Goal: Task Accomplishment & Management: Manage account settings

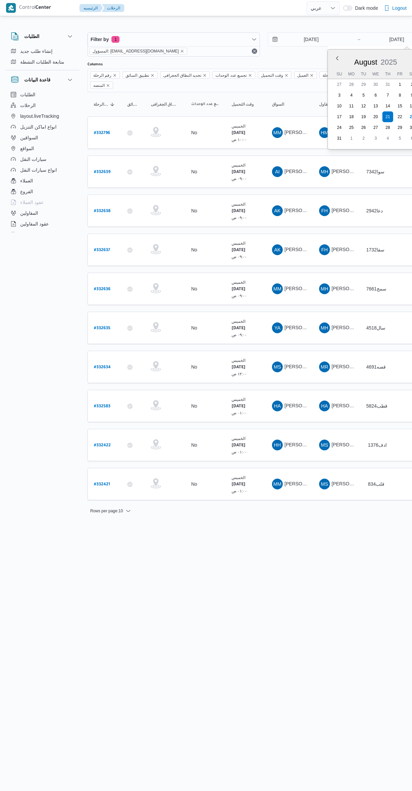
select select "ar"
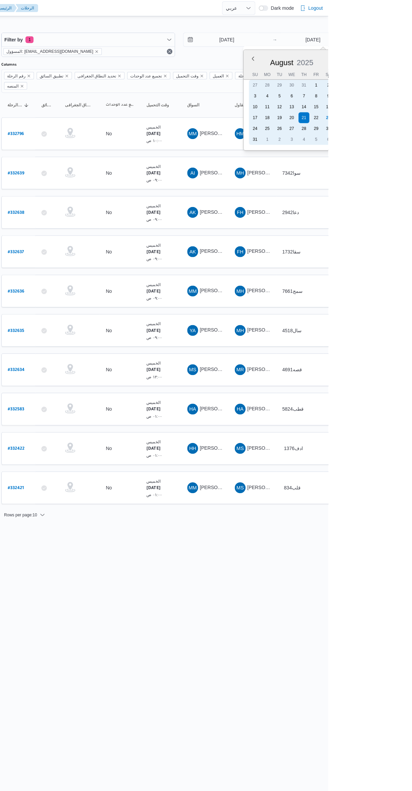
click at [412, 126] on div "30" at bounding box center [412, 127] width 11 height 11
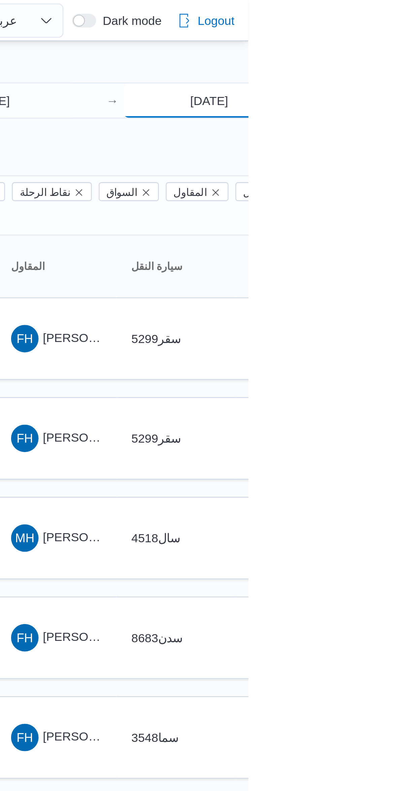
click at [391, 38] on input "30/8/2025" at bounding box center [396, 39] width 67 height 13
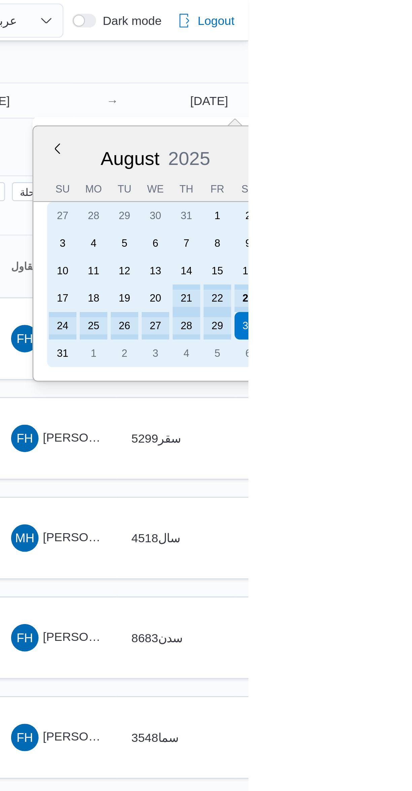
click at [410, 117] on div "23" at bounding box center [412, 116] width 11 height 11
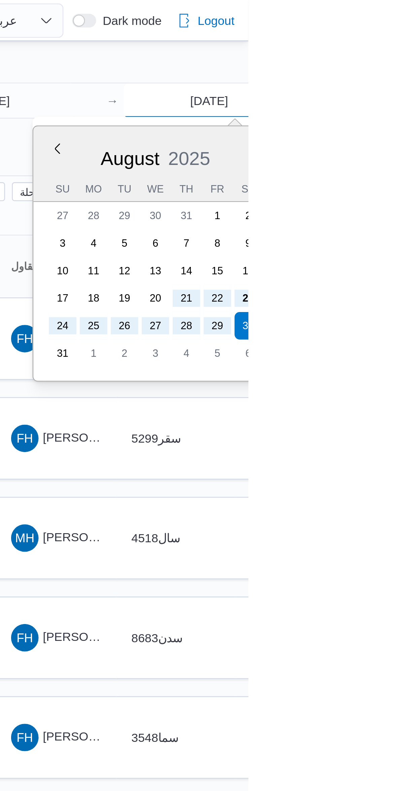
type input "[DATE]"
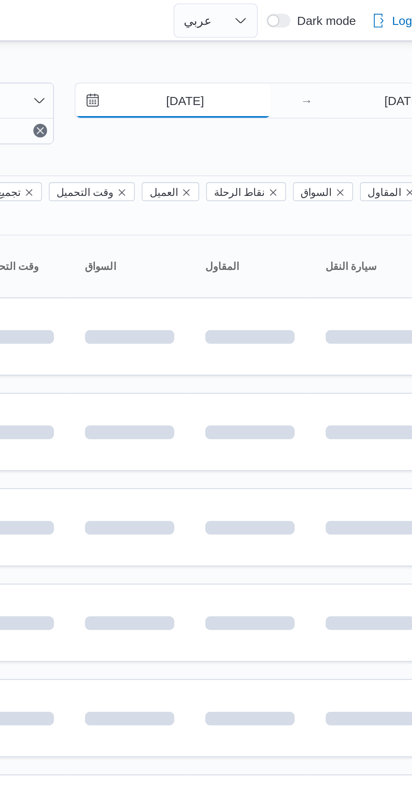
click at [303, 40] on input "21/8/2025" at bounding box center [306, 39] width 76 height 13
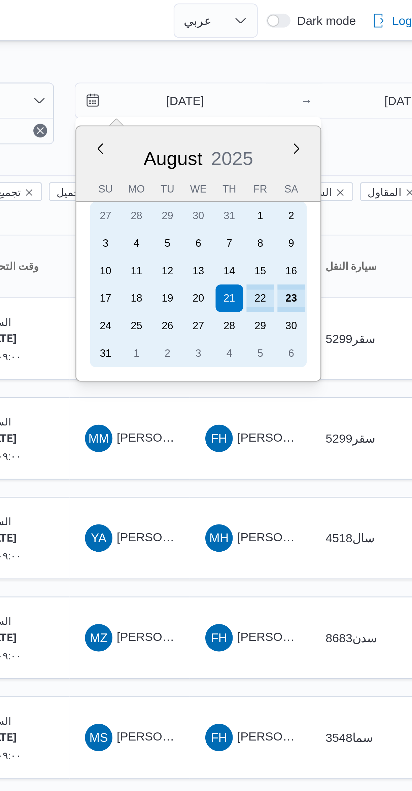
click at [357, 117] on div "23" at bounding box center [353, 116] width 11 height 11
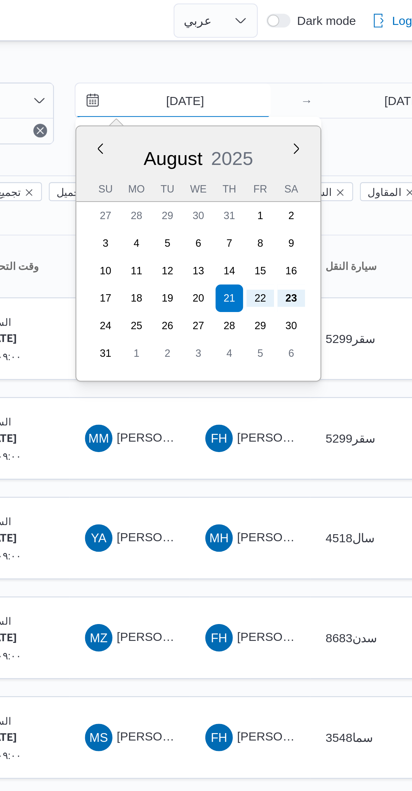
type input "[DATE]"
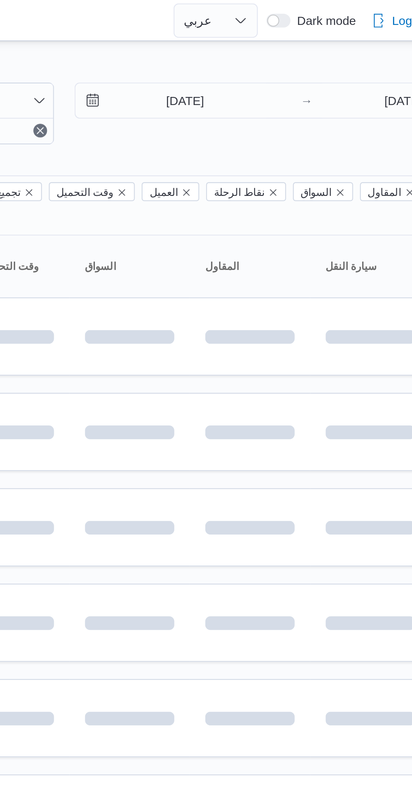
click at [323, 57] on div "Filter by 1 المسؤول: mostafa.elrouby@illa.com.eg 23/8/2025 → 23/8/2025" at bounding box center [264, 44] width 361 height 32
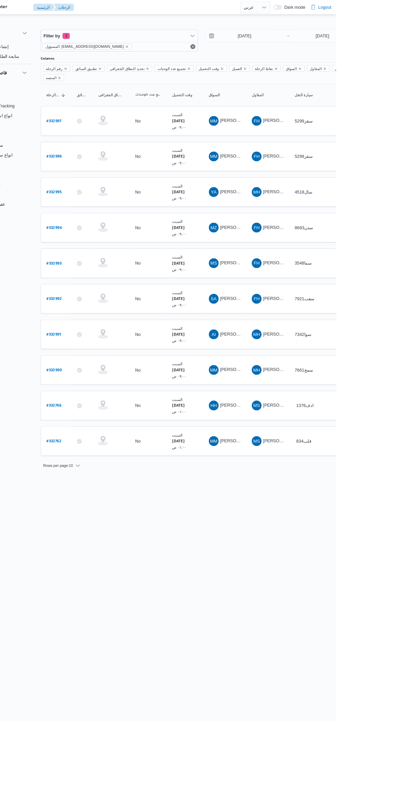
click at [104, 248] on b "# 332994" at bounding box center [102, 250] width 17 height 5
select select "ar"
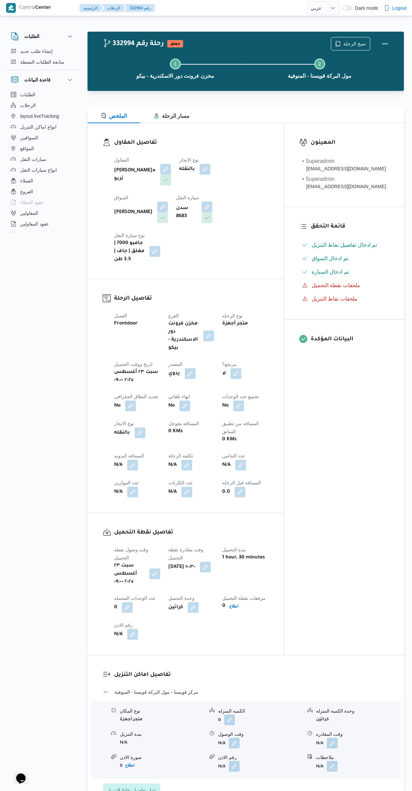
click at [351, 10] on button "button" at bounding box center [347, 7] width 9 height 5
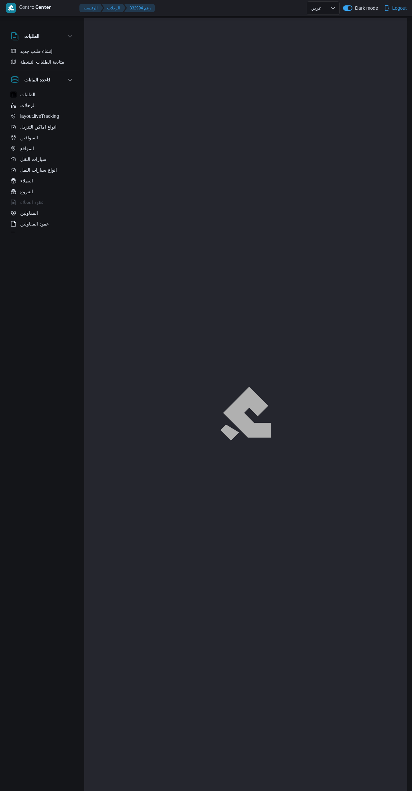
select select "ar"
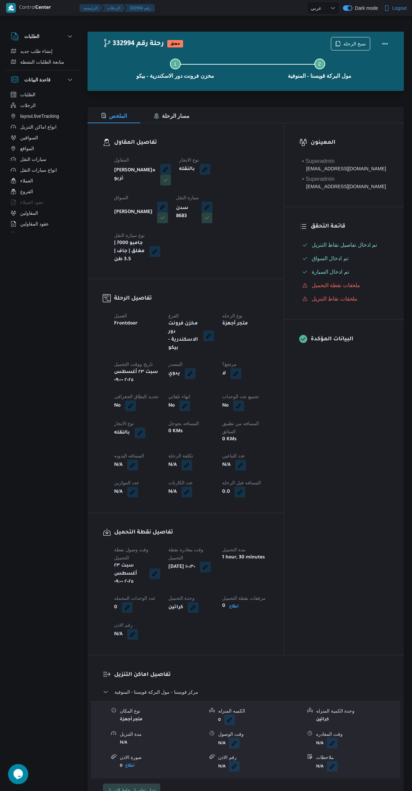
click at [351, 8] on button "button" at bounding box center [347, 7] width 9 height 5
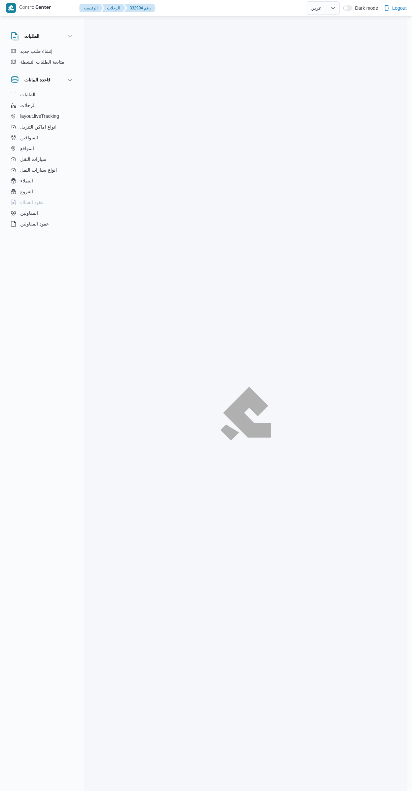
select select "ar"
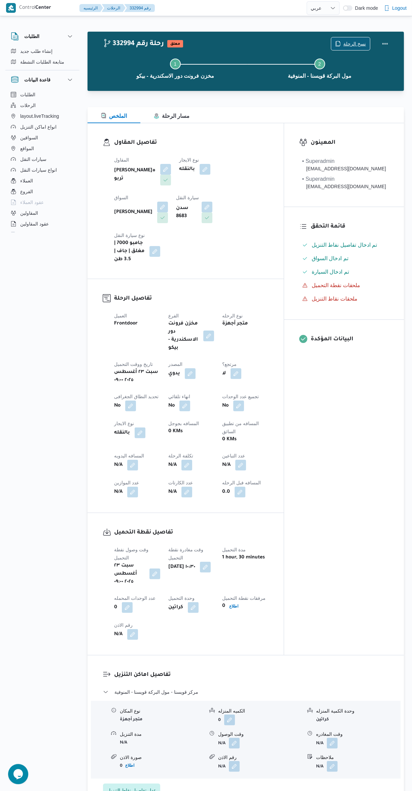
click at [348, 38] on span "نسخ الرحلة" at bounding box center [350, 43] width 39 height 13
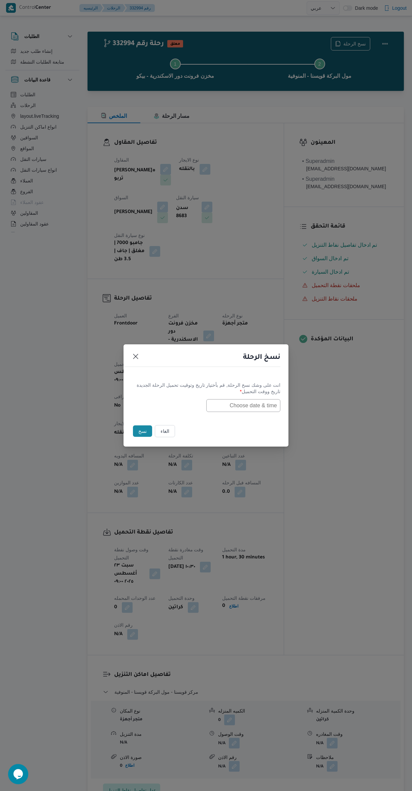
click at [257, 405] on input "text" at bounding box center [243, 405] width 74 height 13
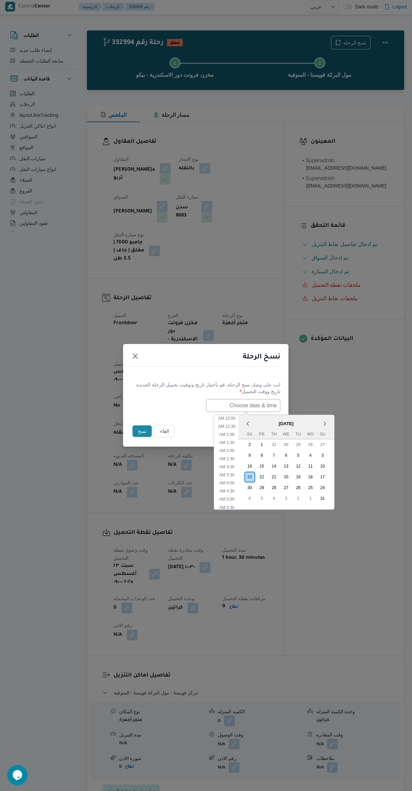
scroll to position [159, 0]
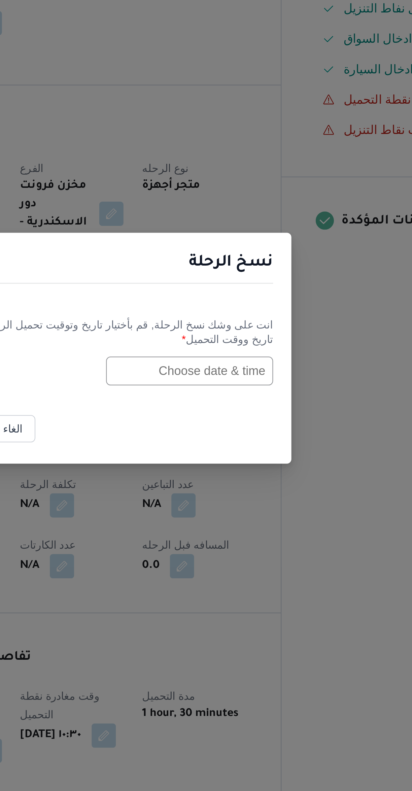
click at [225, 299] on div "نسخ الرحلة انت على وشك نسخ الرحلة, قم بأختيار تاريخ وتوقيت تحميل الرحلة الجديدة…" at bounding box center [206, 395] width 412 height 791
click at [246, 403] on input "text" at bounding box center [243, 405] width 74 height 13
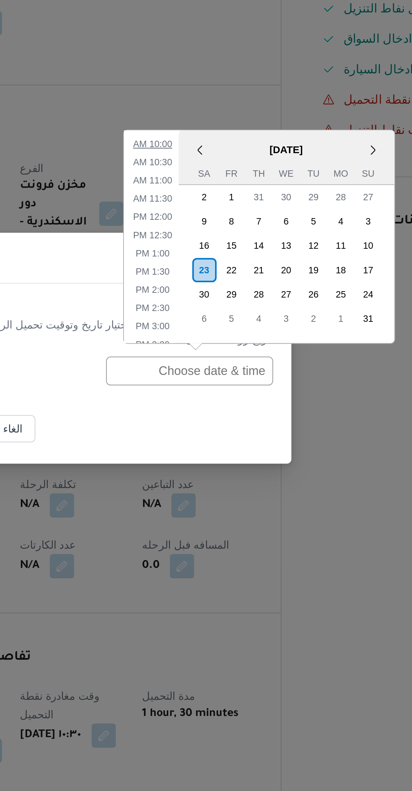
click at [225, 307] on li "10:00 AM" at bounding box center [227, 305] width 23 height 7
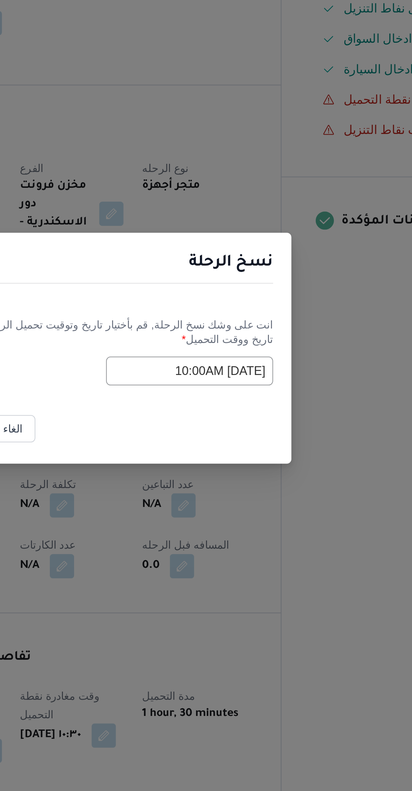
click at [258, 405] on input "23/08/2025 10:00AM" at bounding box center [243, 405] width 74 height 13
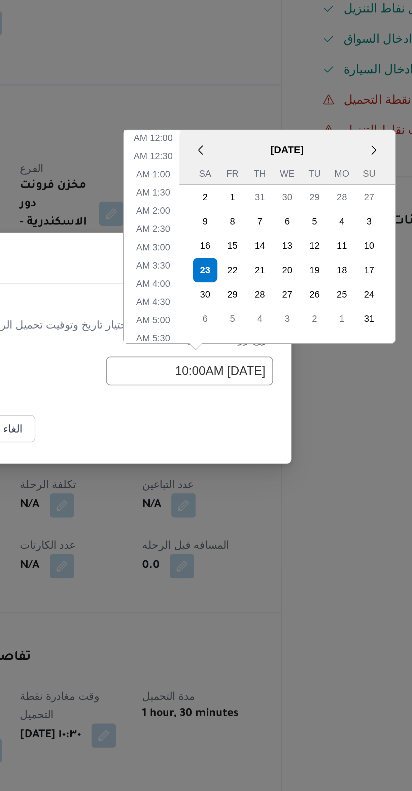
scroll to position [118, 0]
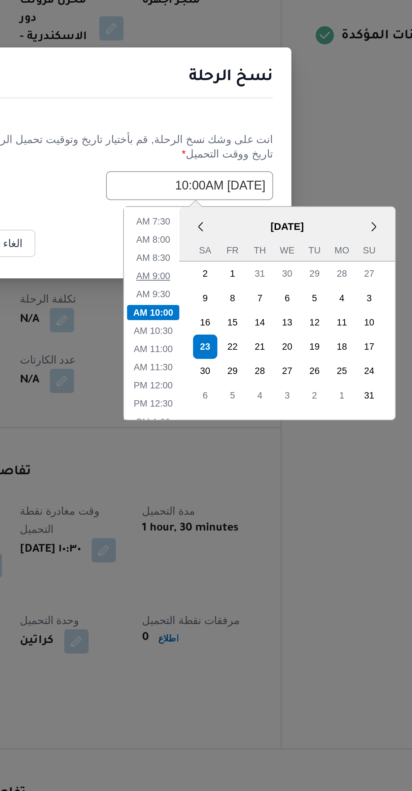
click at [227, 445] on li "9:00 AM" at bounding box center [227, 446] width 21 height 7
type input "23/08/2025 9:00AM"
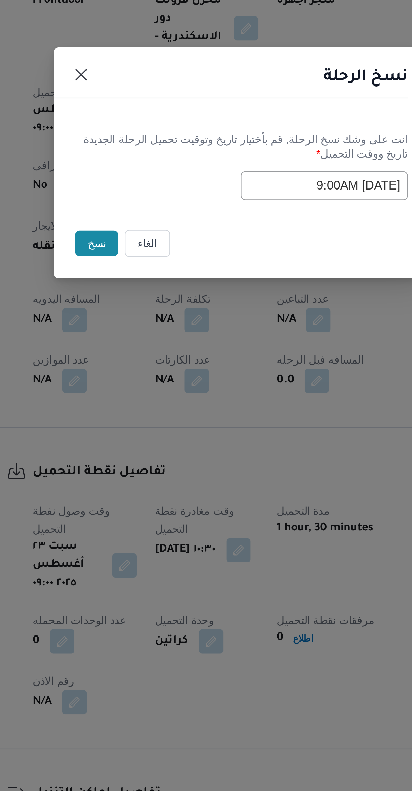
click at [136, 435] on button "نسخ" at bounding box center [142, 431] width 19 height 11
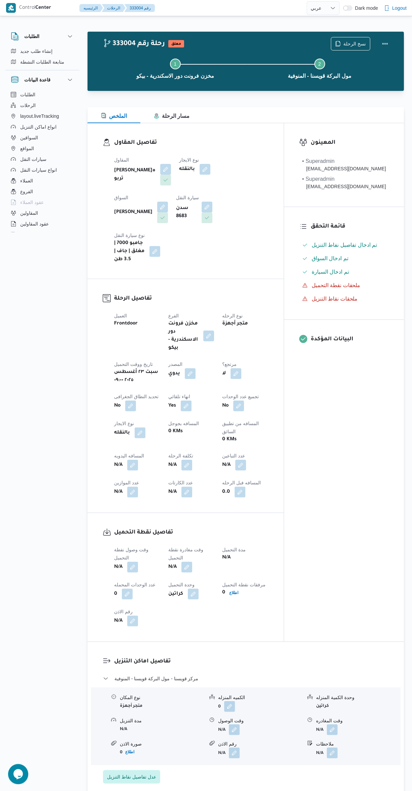
click at [168, 202] on button "button" at bounding box center [162, 207] width 11 height 11
click at [253, 207] on span "[PERSON_NAME]" at bounding box center [246, 206] width 39 height 7
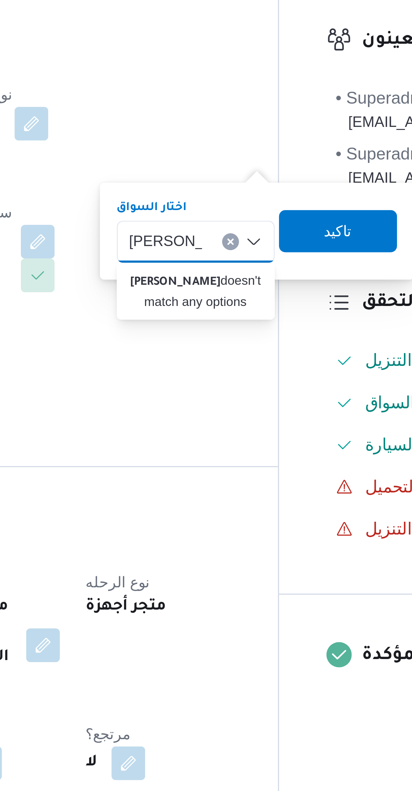
click at [247, 209] on input "صبرى عبدالله" at bounding box center [247, 207] width 23 height 8
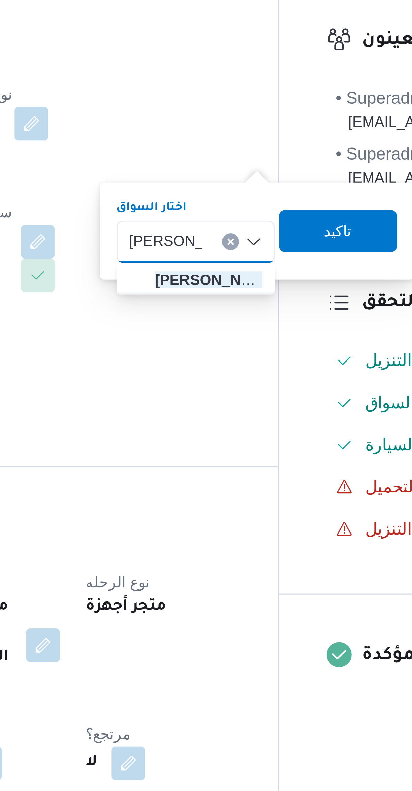
type input "صبري عبدالله"
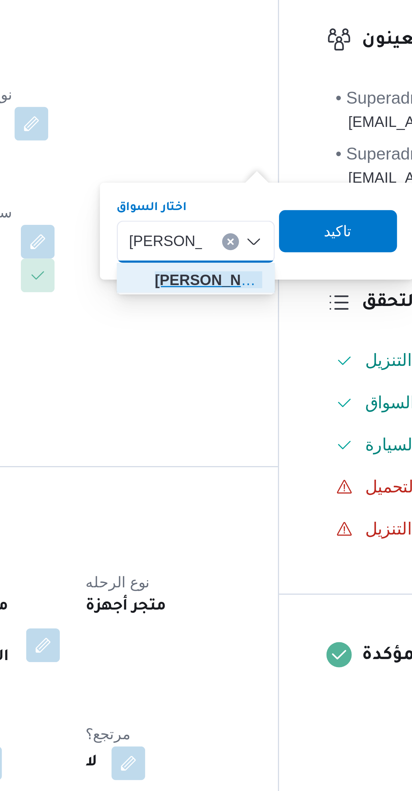
click at [267, 222] on span "صبري عبدالله عبدالعال مسعود" at bounding box center [262, 219] width 34 height 8
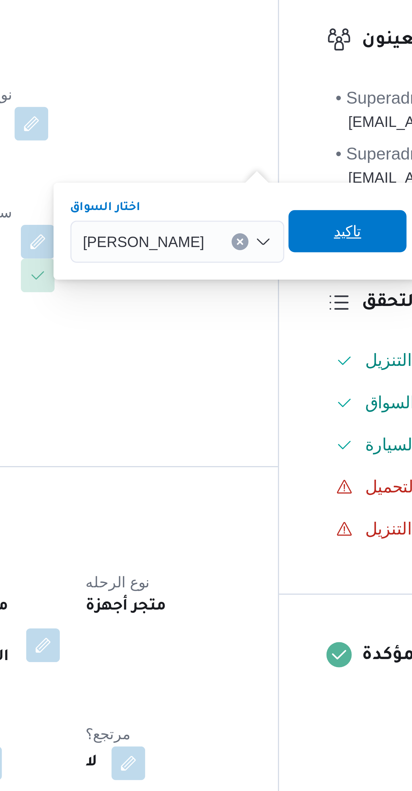
click at [311, 203] on span "تاكيد" at bounding box center [306, 204] width 9 height 8
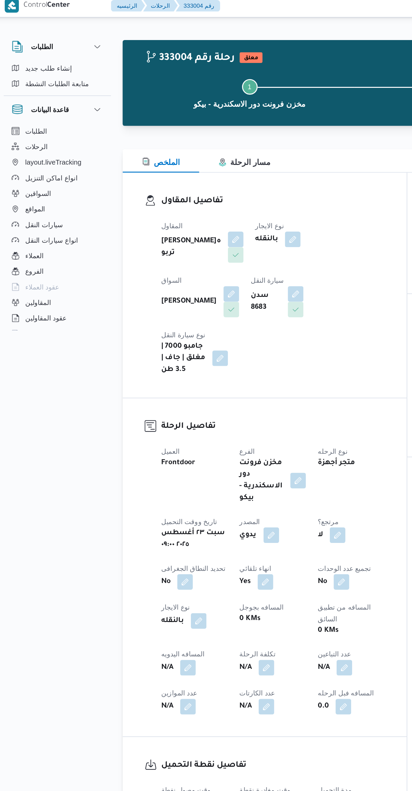
click at [202, 213] on button "button" at bounding box center [207, 207] width 11 height 11
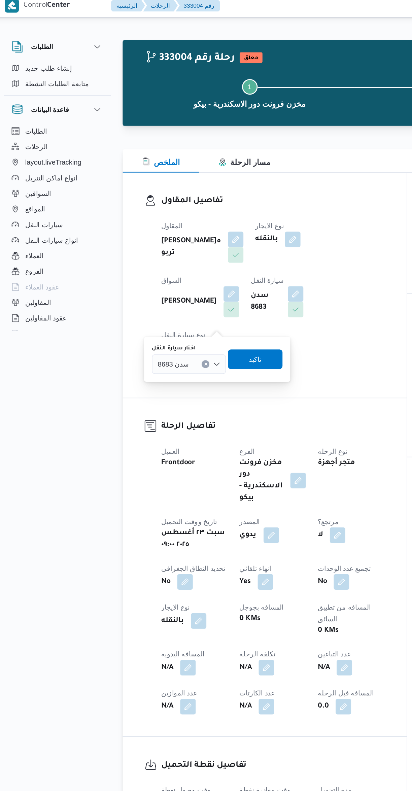
click at [129, 245] on label "اختار سيارة النقل" at bounding box center [123, 244] width 30 height 5
click at [136, 252] on input "اختار سيارة النقل" at bounding box center [136, 256] width 1 height 8
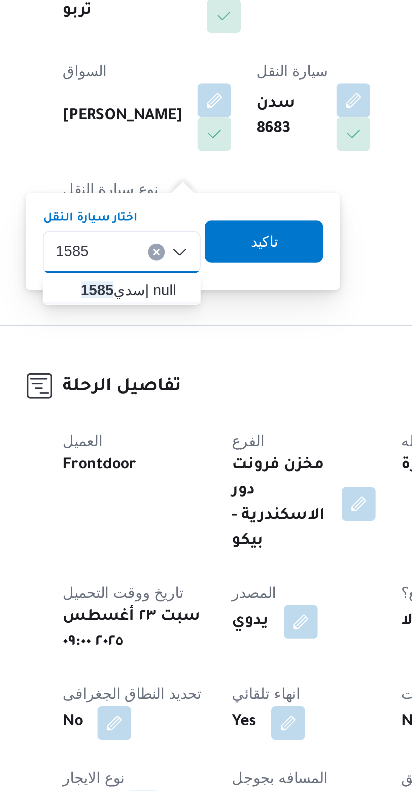
type input "1585"
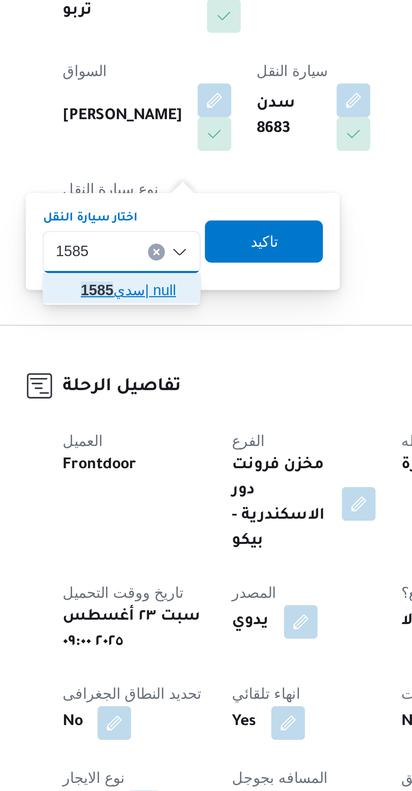
click at [144, 267] on span "سدي 1585 | null" at bounding box center [137, 268] width 34 height 8
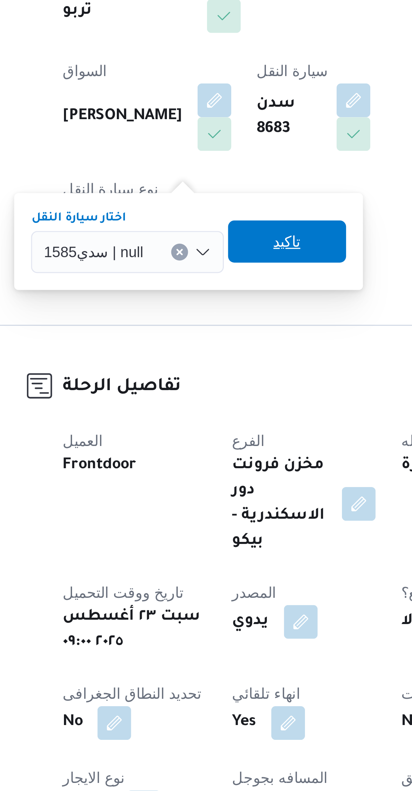
click at [194, 250] on span "تاكيد" at bounding box center [186, 252] width 38 height 13
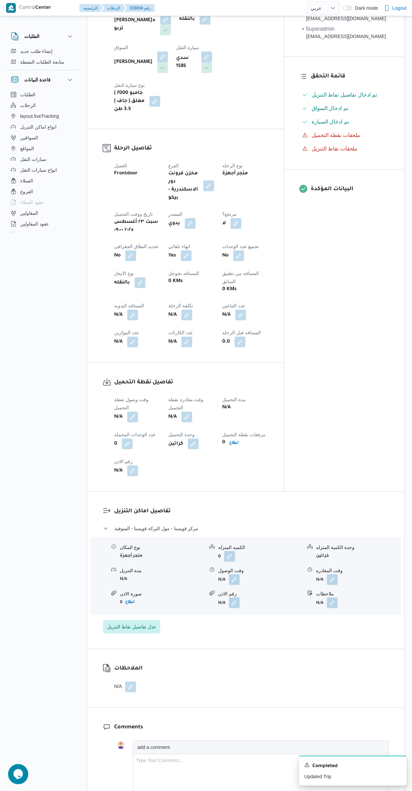
scroll to position [145, 0]
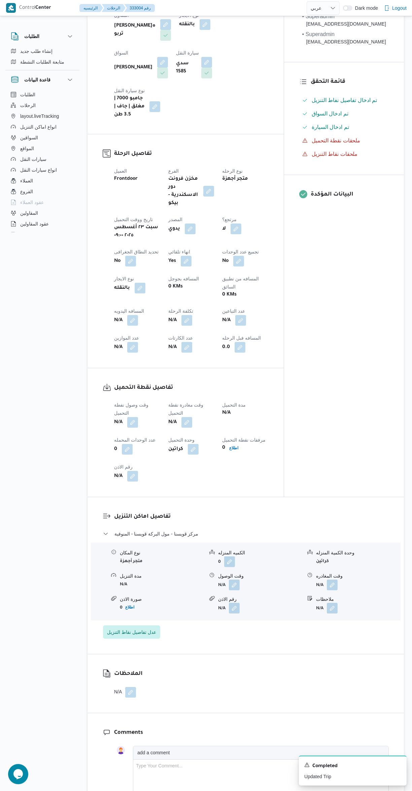
click at [133, 417] on button "button" at bounding box center [132, 422] width 11 height 11
click at [122, 408] on input "وقت وصول نفطة التحميل" at bounding box center [115, 408] width 76 height 13
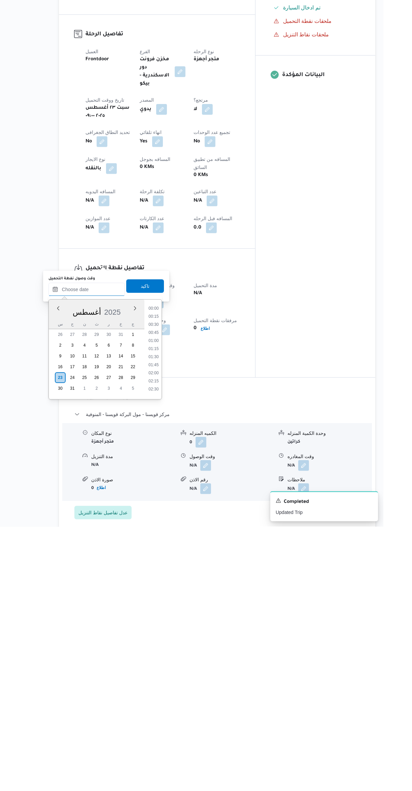
scroll to position [366, 0]
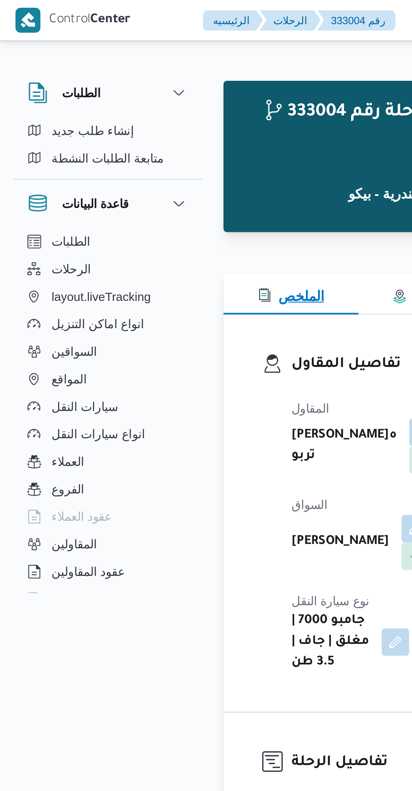
click at [88, 109] on button "الملخص" at bounding box center [114, 115] width 53 height 16
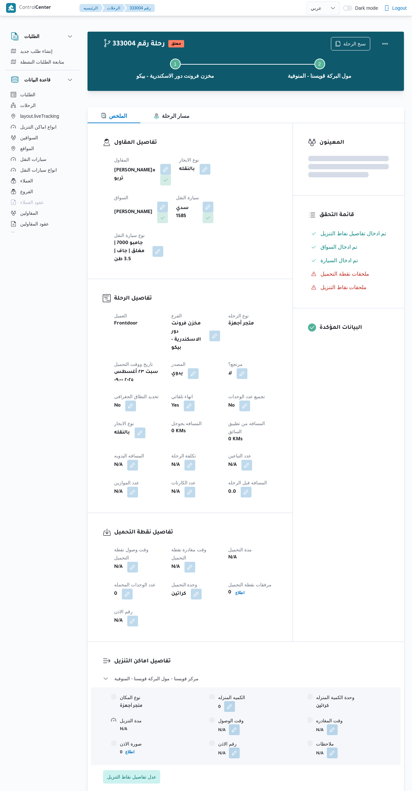
select select "ar"
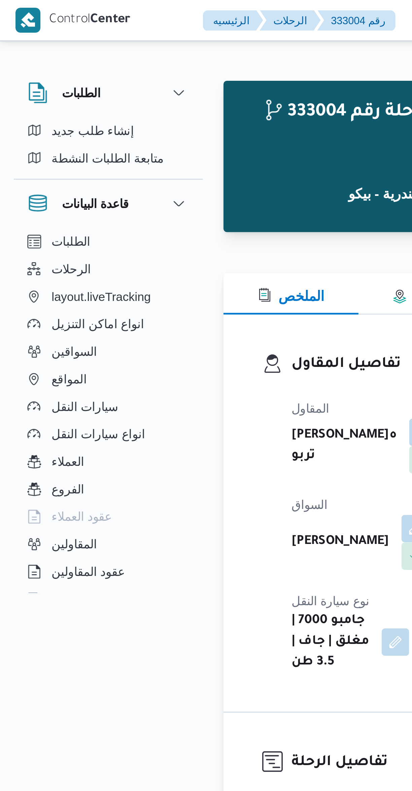
scroll to position [258, 0]
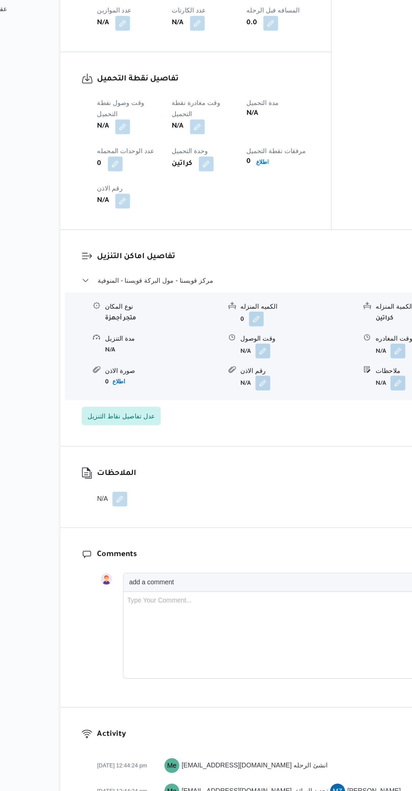
click at [131, 304] on button "button" at bounding box center [132, 309] width 11 height 11
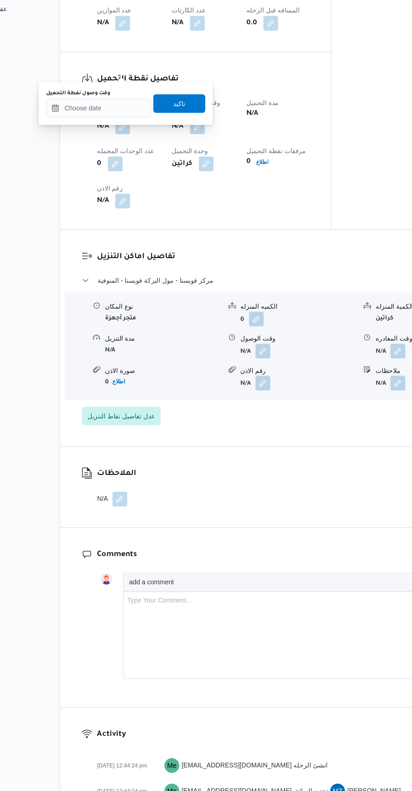
click at [119, 285] on label "وقت وصول نفطة التحميل" at bounding box center [100, 285] width 46 height 5
click at [119, 289] on input "وقت وصول نفطة التحميل" at bounding box center [115, 295] width 76 height 13
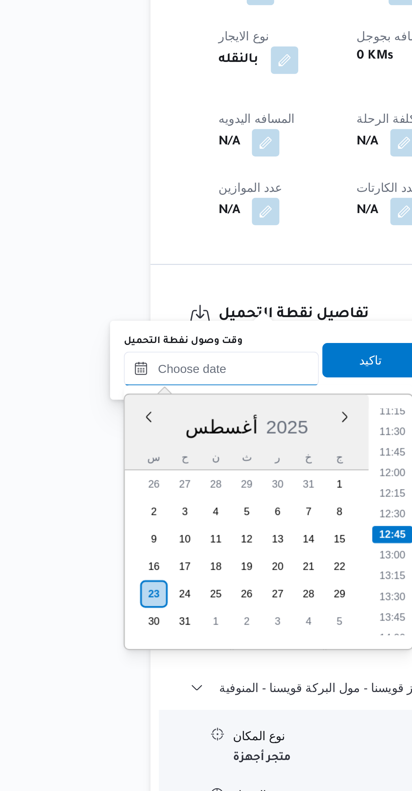
scroll to position [107, 0]
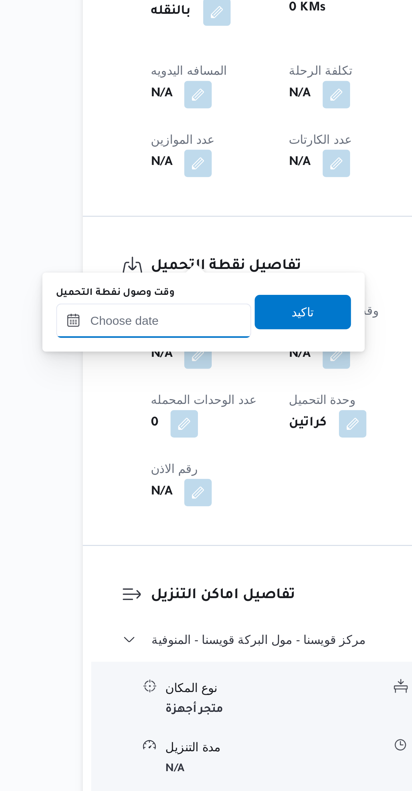
click at [119, 452] on input "وقت وصول نفطة التحميل" at bounding box center [115, 446] width 76 height 13
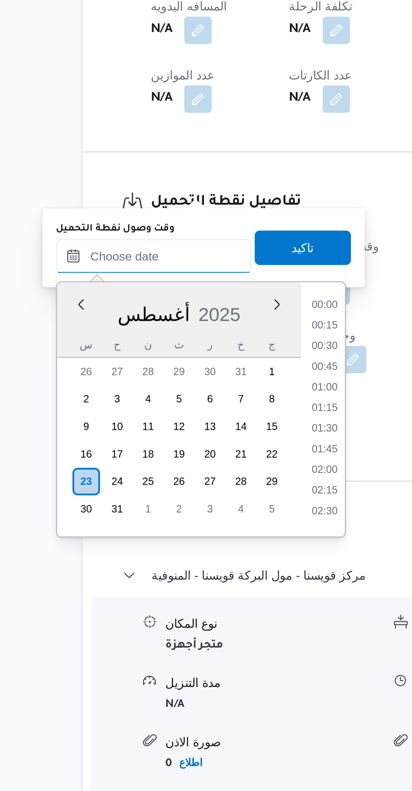
scroll to position [366, 0]
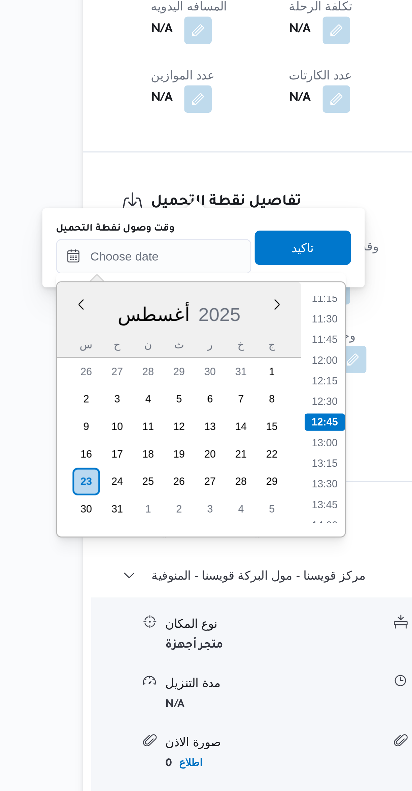
click at [179, 568] on div "Time 00:00 00:15 00:30 00:45 01:00 01:15 01:30 01:45 02:00 02:15 02:30 02:45 03…" at bounding box center [181, 614] width 17 height 100
click at [181, 571] on li "11:15" at bounding box center [181, 570] width 15 height 7
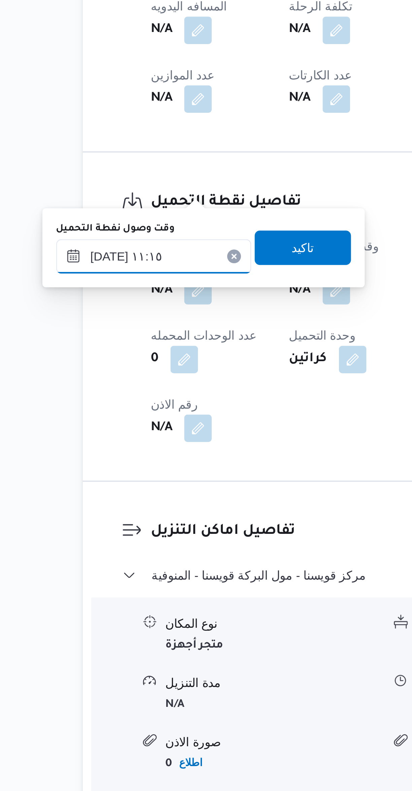
click at [107, 553] on input "٢٣/٠٨/٢٠٢٥ ١١:١٥" at bounding box center [115, 553] width 76 height 13
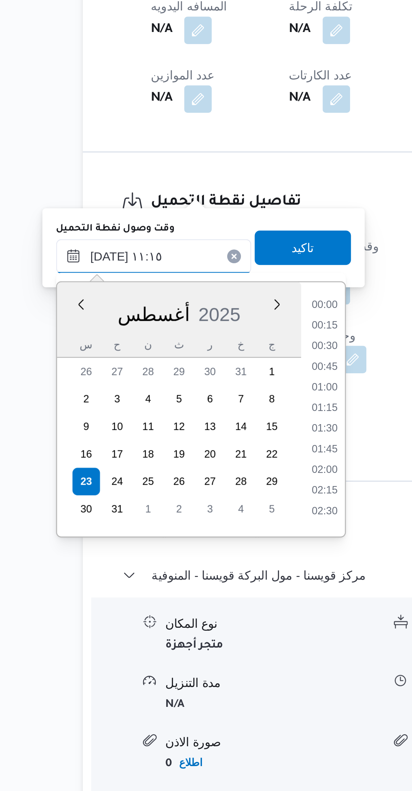
scroll to position [318, 0]
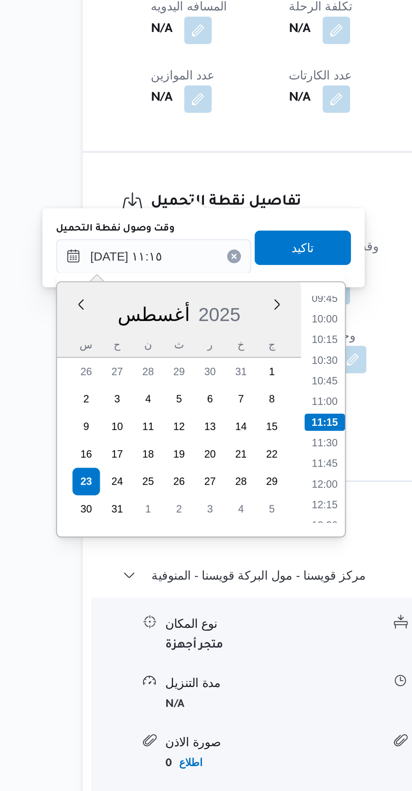
click at [180, 571] on li "09:45" at bounding box center [181, 570] width 15 height 7
type input "٢٣/٠٨/٢٠٢٥ ٠٩:٤٥"
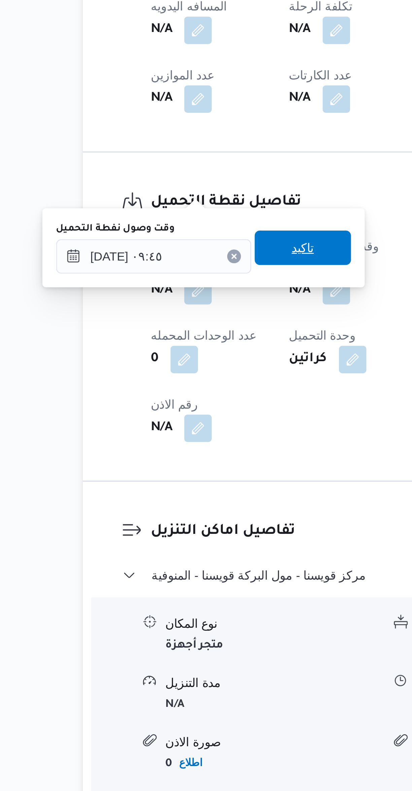
click at [179, 549] on span "تاكيد" at bounding box center [174, 550] width 38 height 13
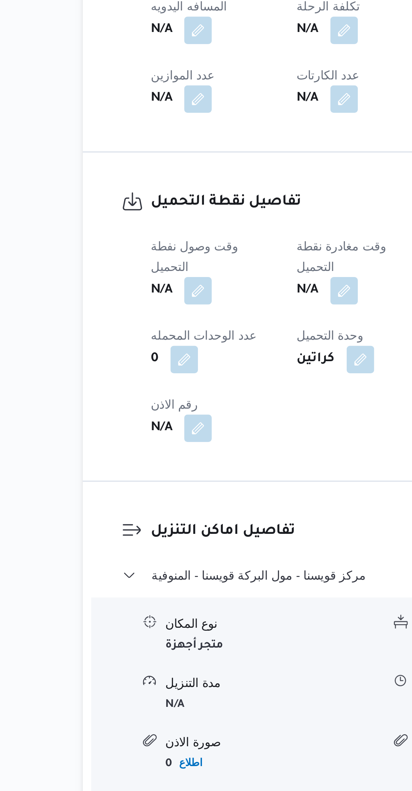
click at [195, 562] on button "button" at bounding box center [190, 567] width 11 height 11
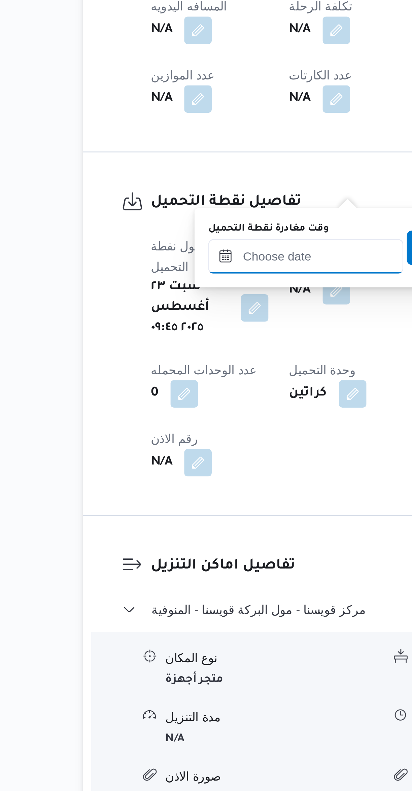
click at [173, 553] on input "وقت مغادرة نقطة التحميل" at bounding box center [175, 553] width 76 height 13
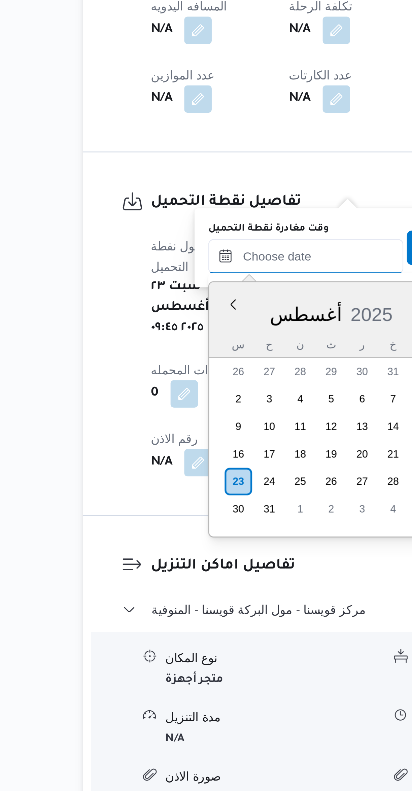
scroll to position [366, 0]
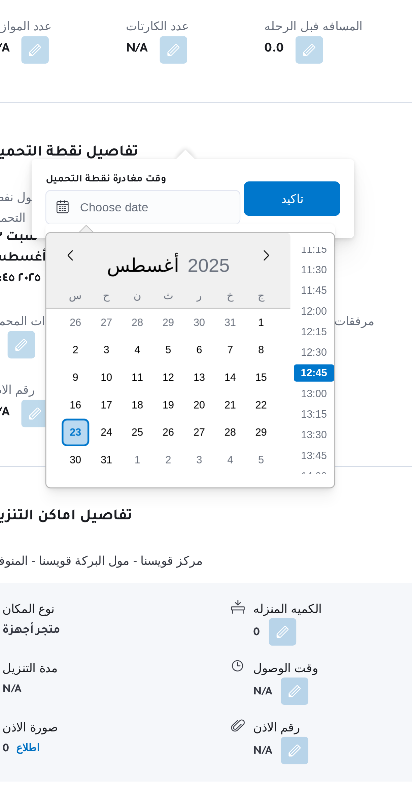
click at [242, 570] on li "11:15" at bounding box center [241, 570] width 15 height 7
type input "٢٣/٠٨/٢٠٢٥ ١١:١٥"
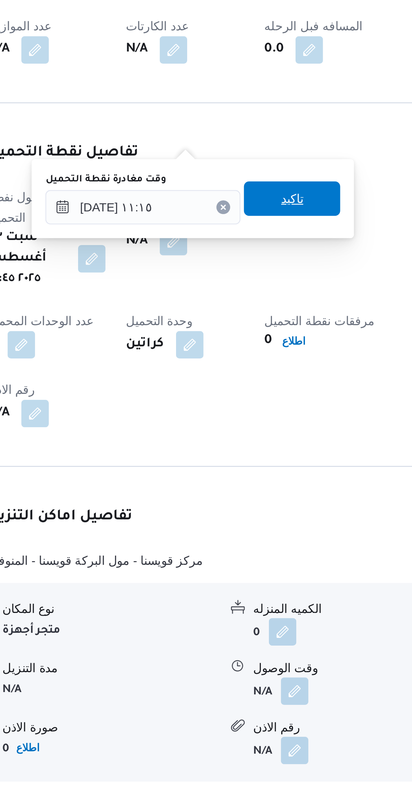
click at [244, 549] on span "تاكيد" at bounding box center [234, 550] width 38 height 13
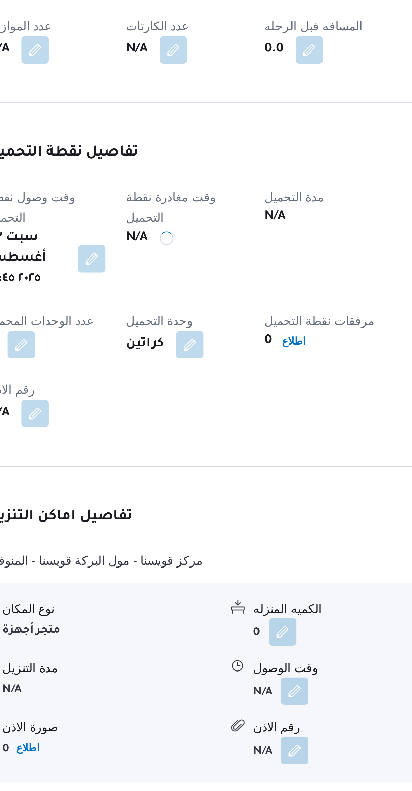
scroll to position [0, 0]
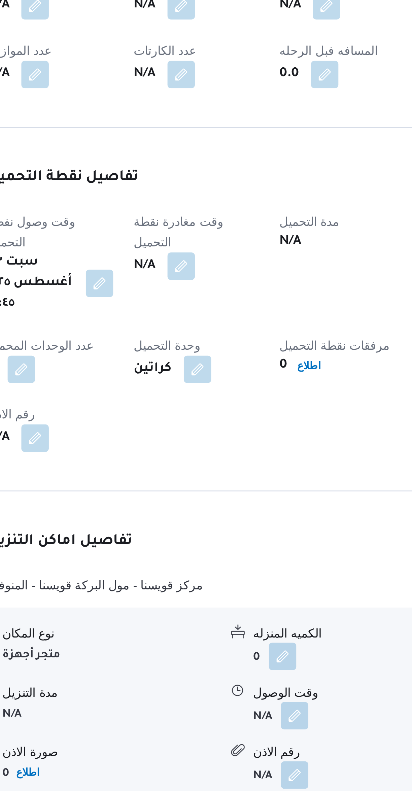
click at [242, 546] on div "مدة التحميل N/A" at bounding box center [252, 566] width 49 height 40
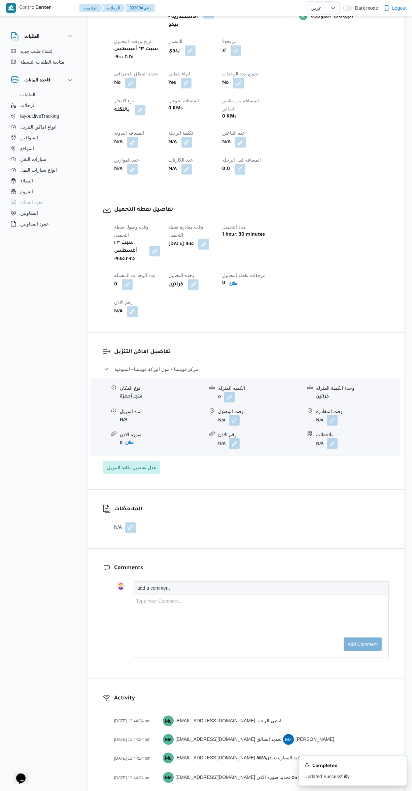
scroll to position [373, 0]
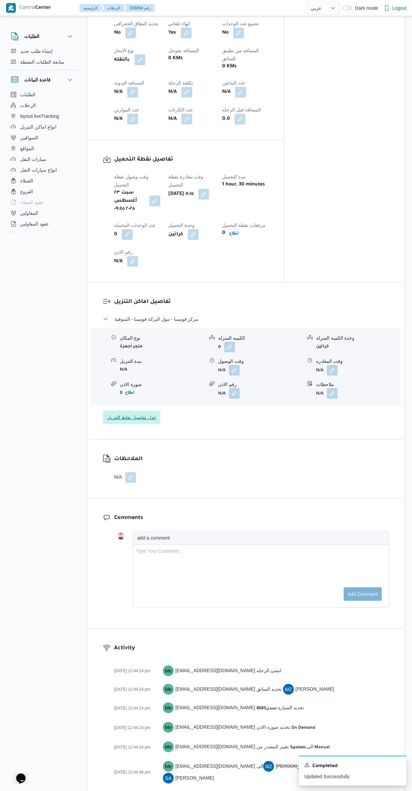
click at [136, 414] on span "عدل تفاصيل نقاط التنزيل" at bounding box center [131, 418] width 49 height 8
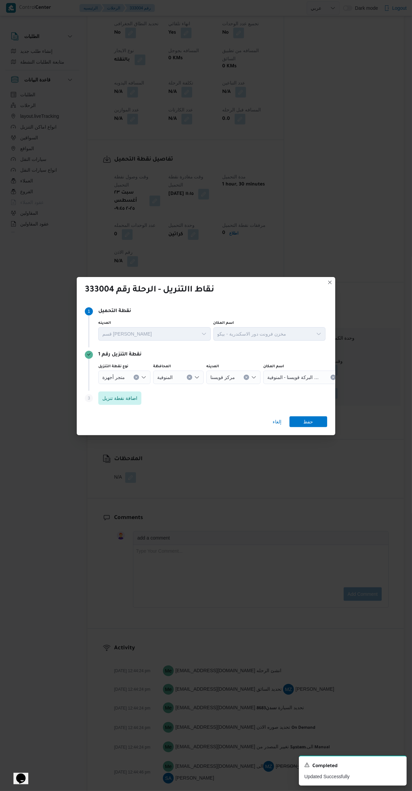
click at [296, 375] on span "مول البركة قويسنا - المنوفية" at bounding box center [294, 376] width 55 height 7
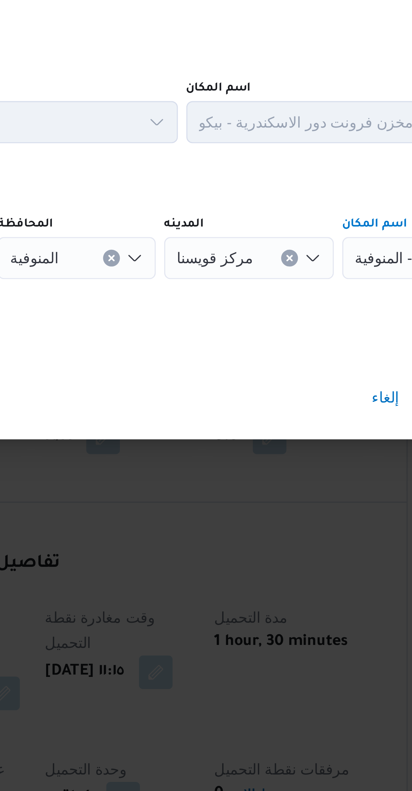
scroll to position [58, 0]
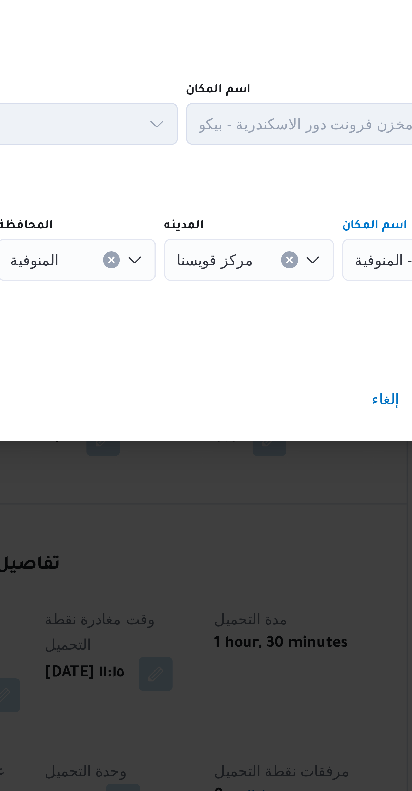
click at [246, 377] on icon "Clear input" at bounding box center [247, 378] width 2 height 2
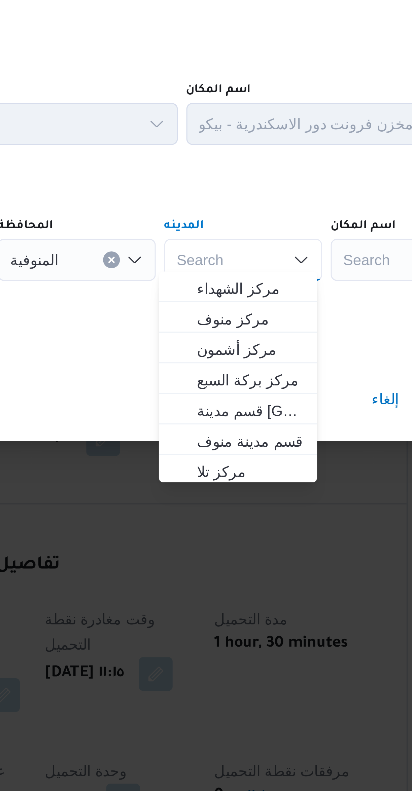
click at [270, 372] on div "Search" at bounding box center [302, 377] width 84 height 13
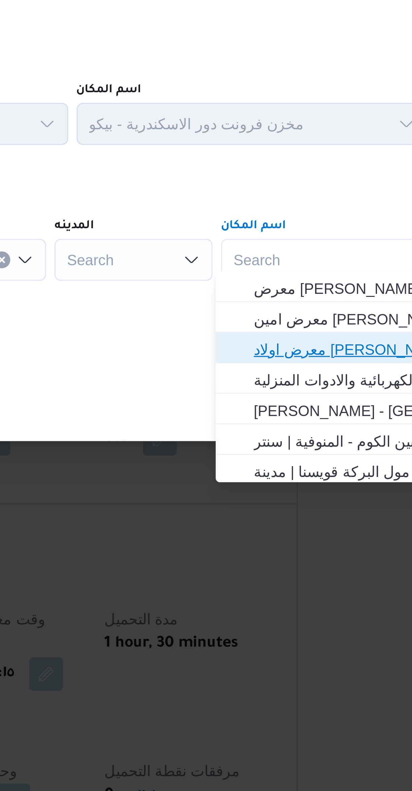
click at [294, 404] on span "معرض اولاد عبدالغفار مول العشماوى - المنوفية | | زوير ومنشأة إبراهيم حبشي" at bounding box center [304, 406] width 68 height 8
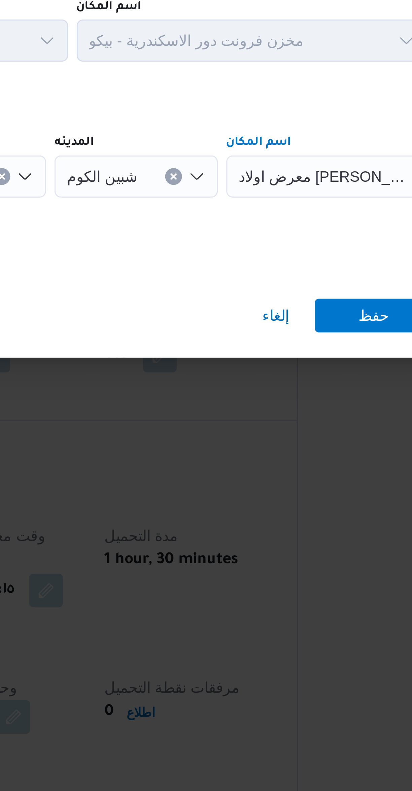
click at [225, 373] on span "شبين الكوم" at bounding box center [221, 376] width 23 height 7
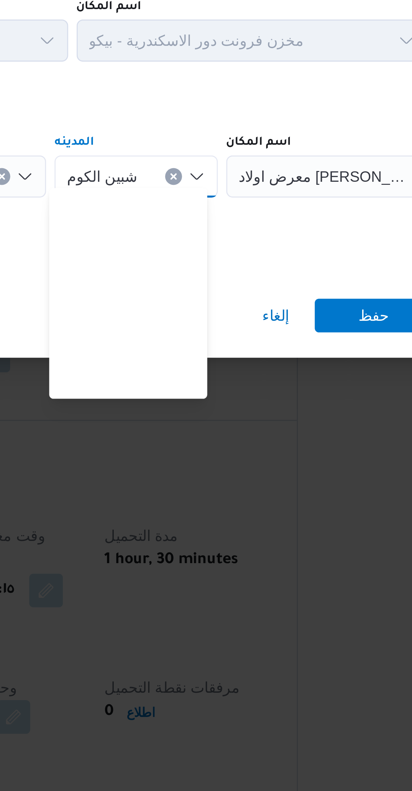
scroll to position [99, 0]
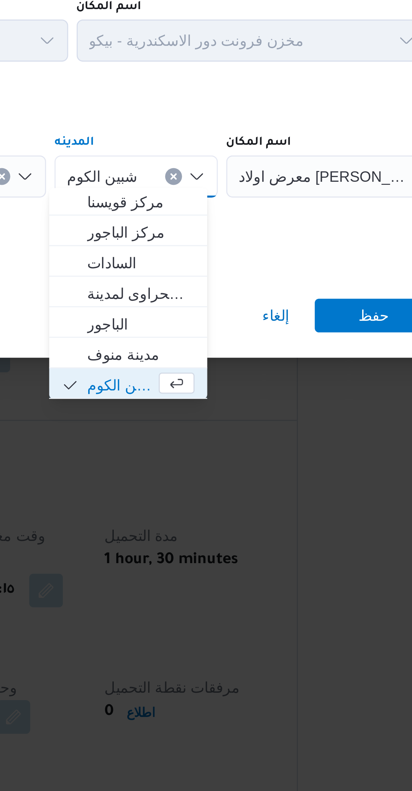
click at [243, 376] on button "Clear input" at bounding box center [244, 377] width 5 height 5
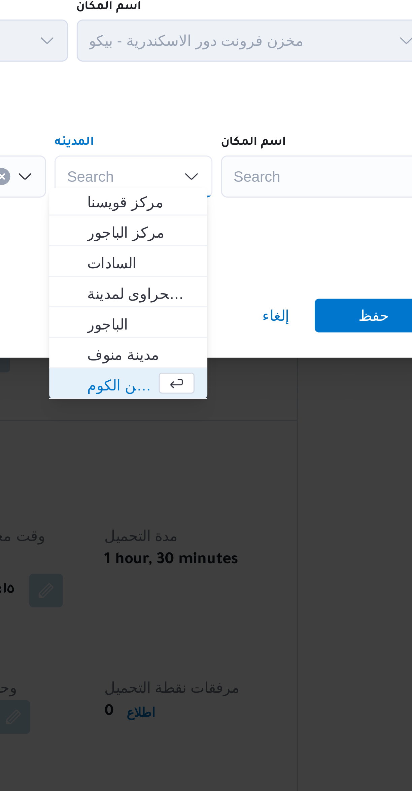
click at [303, 376] on div "Search" at bounding box center [302, 377] width 84 height 13
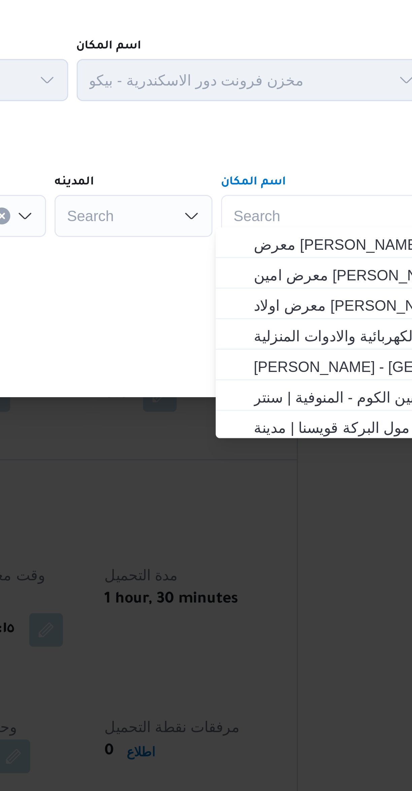
scroll to position [58, 0]
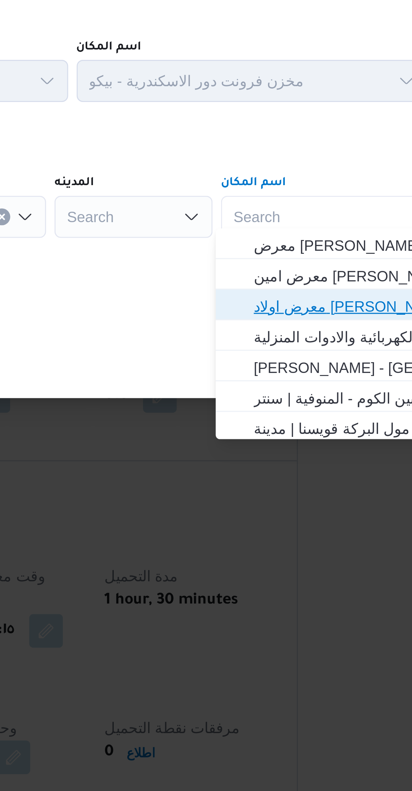
click at [292, 405] on span "معرض اولاد عبدالغفار مول العشماوى - المنوفية | | زوير ومنشأة إبراهيم حبشي" at bounding box center [304, 406] width 68 height 8
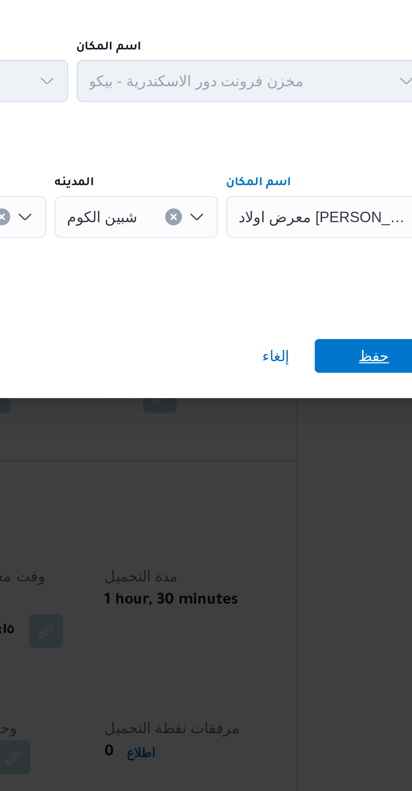
click at [302, 417] on span "حفظ" at bounding box center [309, 422] width 38 height 11
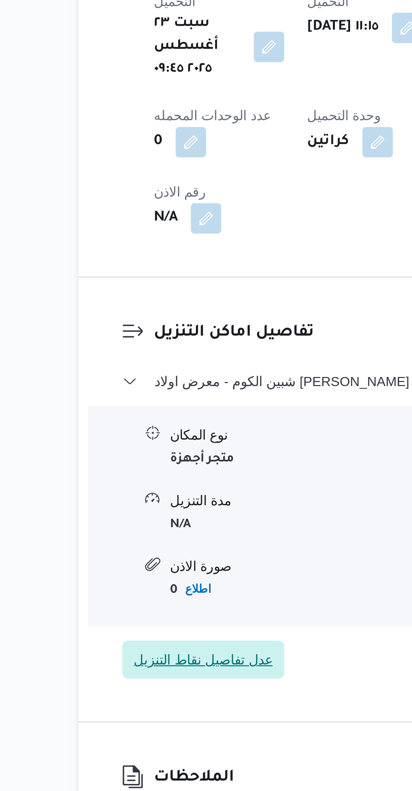
scroll to position [58, 0]
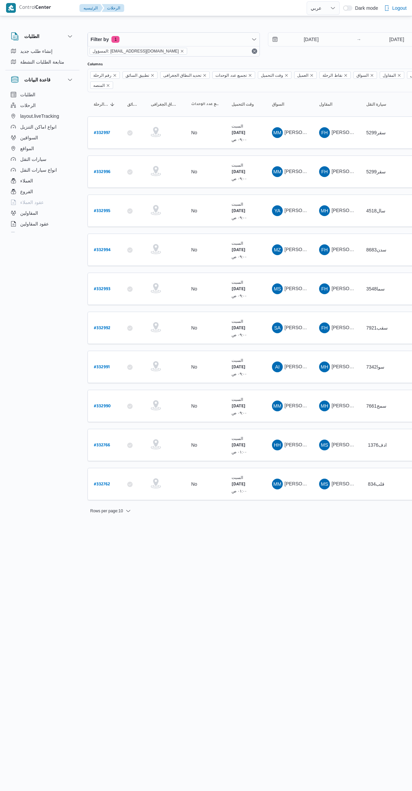
select select "ar"
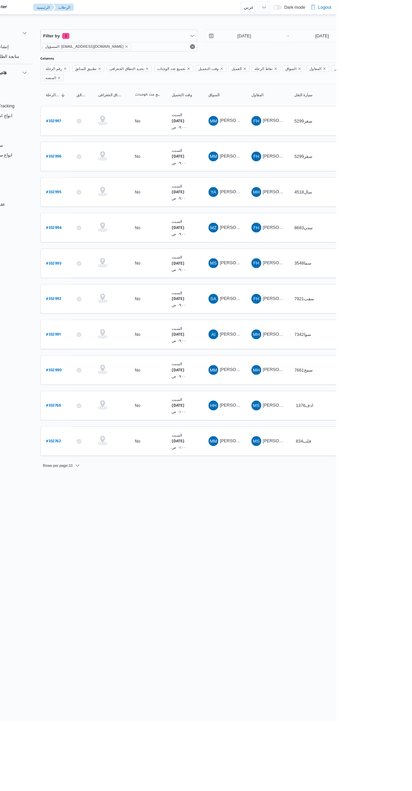
click at [341, 481] on span "[PERSON_NAME] [PERSON_NAME] [PERSON_NAME]" at bounding box center [391, 483] width 119 height 5
click at [352, 541] on html "Control Center الرئيسيه الرحلات English عربي Dark mode Logout الطلبات إنشاء طلب…" at bounding box center [206, 395] width 412 height 791
click at [345, 442] on span "[PERSON_NAME] [PERSON_NAME] [PERSON_NAME]" at bounding box center [391, 444] width 119 height 5
click at [311, 561] on html "Control Center الرئيسيه الرحلات English عربي Dark mode Logout الطلبات إنشاء طلب…" at bounding box center [206, 395] width 412 height 791
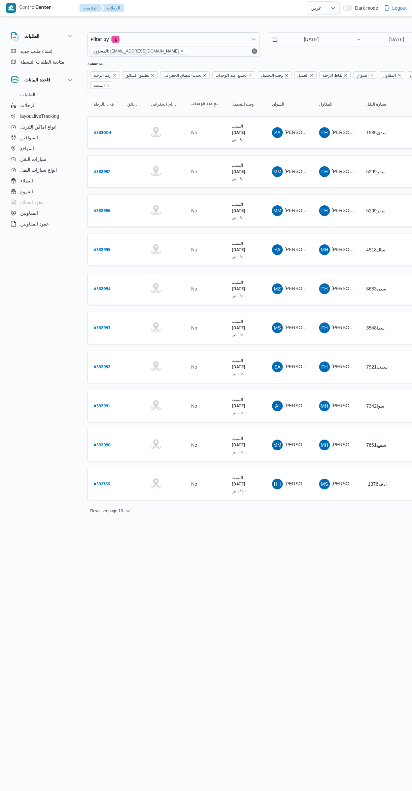
select select "ar"
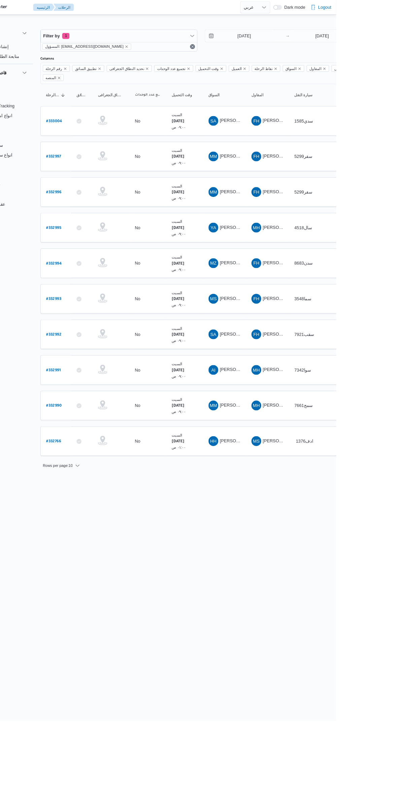
click at [344, 440] on span "MH [PERSON_NAME] على" at bounding box center [336, 445] width 35 height 11
click at [309, 548] on html "Control Center الرئيسيه الرحلات English عربي Dark mode Logout الطلبات إنشاء طلب…" at bounding box center [206, 395] width 412 height 791
click at [288, 130] on span "[PERSON_NAME]" at bounding box center [304, 132] width 39 height 5
